Goal: Information Seeking & Learning: Learn about a topic

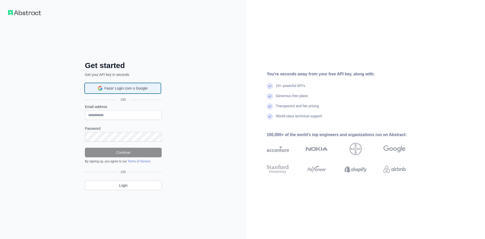
click at [131, 90] on span "Fazer Login com o Google" at bounding box center [126, 88] width 43 height 5
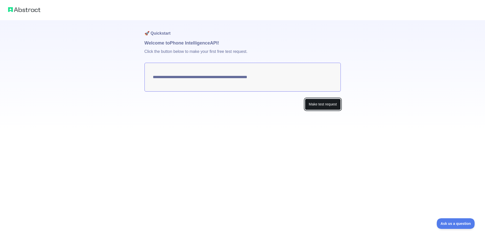
click at [315, 105] on button "Make test request" at bounding box center [323, 104] width 36 height 11
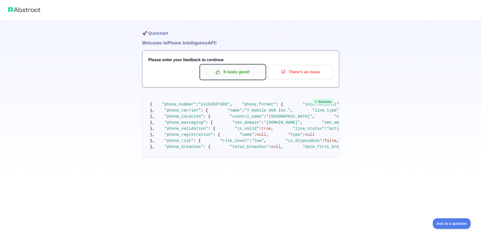
click at [248, 70] on p "It looks good!" at bounding box center [232, 72] width 57 height 9
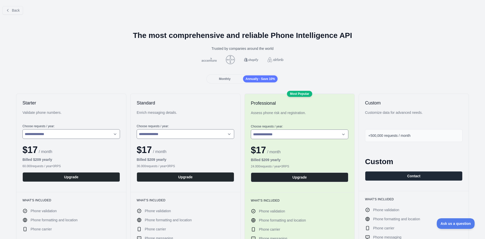
click at [229, 78] on span "Monthly" at bounding box center [225, 79] width 12 height 4
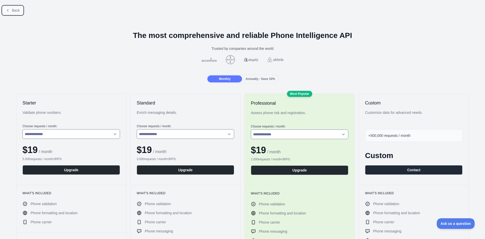
click at [14, 9] on span "Back" at bounding box center [16, 10] width 8 height 4
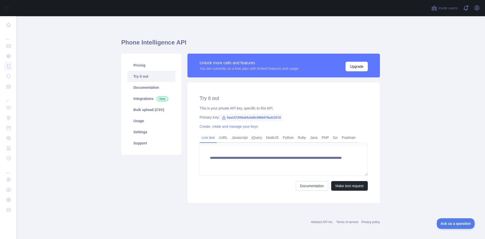
click at [143, 77] on link "Try it out" at bounding box center [151, 76] width 48 height 11
click at [285, 139] on link "Python" at bounding box center [288, 137] width 15 height 8
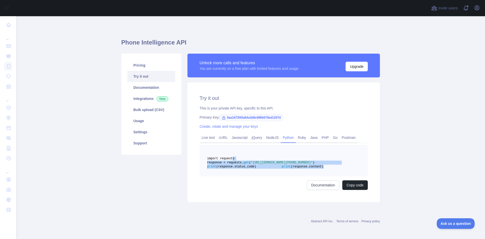
drag, startPoint x: 273, startPoint y: 180, endPoint x: 228, endPoint y: 159, distance: 49.5
click at [228, 159] on pre "import requests response = requests. get ( "[URL][DOMAIN_NAME][PHONE_NUMBER]" )…" at bounding box center [284, 160] width 168 height 31
click at [251, 164] on span ""[URL][DOMAIN_NAME][PHONE_NUMBER]"" at bounding box center [282, 163] width 62 height 4
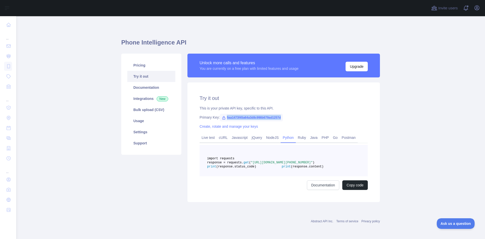
drag, startPoint x: 282, startPoint y: 117, endPoint x: 224, endPoint y: 117, distance: 57.4
click at [224, 117] on div "Primary Key: 5aa1473f45a64a3d8c998b679ad1257d" at bounding box center [284, 117] width 168 height 5
copy span "5aa1473f45a64a3d8c998b679ad1257d"
click at [144, 99] on link "Integrations New" at bounding box center [151, 98] width 48 height 11
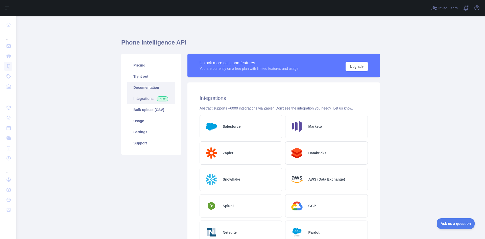
click at [148, 86] on link "Documentation" at bounding box center [151, 87] width 48 height 11
click at [134, 120] on link "Usage" at bounding box center [151, 120] width 48 height 11
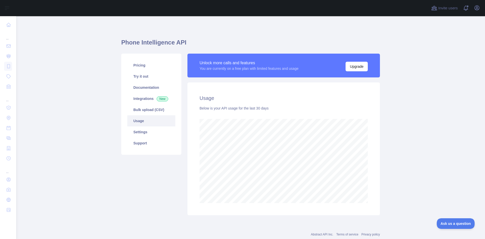
scroll to position [223, 465]
click at [139, 130] on link "Settings" at bounding box center [151, 131] width 48 height 11
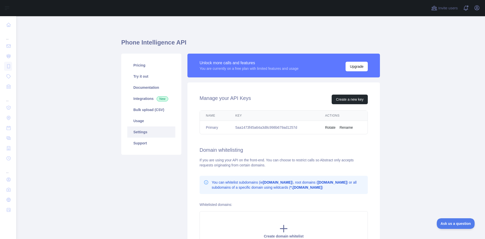
click at [276, 128] on td "5aa1473f45a64a3d8c998b679ad1257d" at bounding box center [274, 127] width 90 height 13
click at [265, 130] on td "5aa1473f45a64a3d8c998b679ad1257d" at bounding box center [274, 127] width 90 height 13
click at [266, 128] on td "5aa1473f45a64a3d8c998b679ad1257d" at bounding box center [274, 127] width 90 height 13
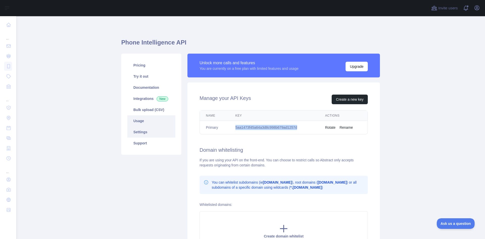
click at [137, 117] on link "Usage" at bounding box center [151, 120] width 48 height 11
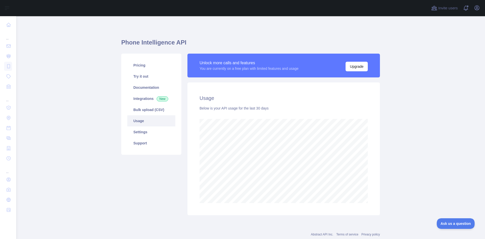
scroll to position [223, 465]
click at [140, 73] on link "Try it out" at bounding box center [151, 76] width 48 height 11
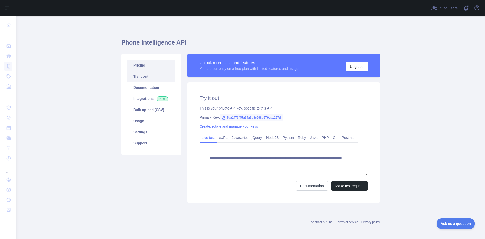
click at [140, 63] on link "Pricing" at bounding box center [151, 65] width 48 height 11
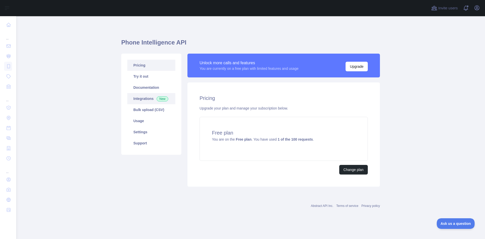
click at [144, 96] on link "Integrations New" at bounding box center [151, 98] width 48 height 11
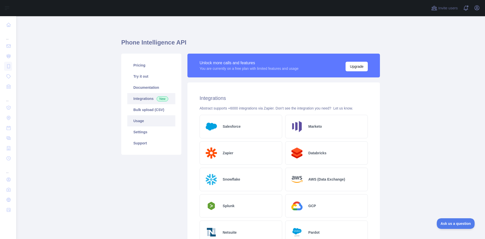
click at [142, 121] on link "Usage" at bounding box center [151, 120] width 48 height 11
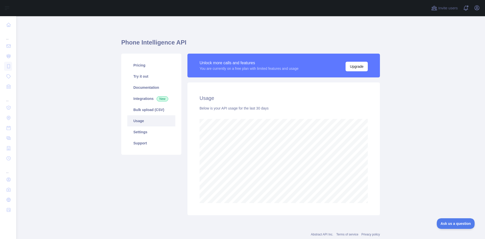
scroll to position [223, 465]
click at [145, 129] on link "Settings" at bounding box center [151, 131] width 48 height 11
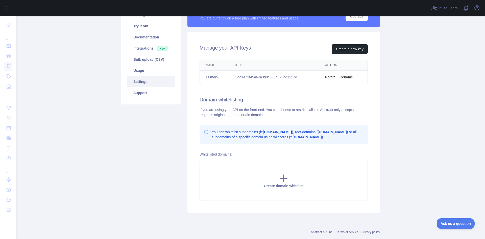
scroll to position [51, 0]
click at [345, 49] on button "Create a new key" at bounding box center [350, 49] width 36 height 10
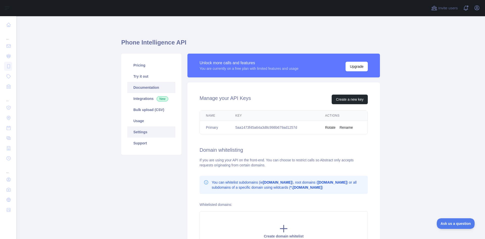
click at [145, 87] on link "Documentation" at bounding box center [151, 87] width 48 height 11
